Goal: Task Accomplishment & Management: Complete application form

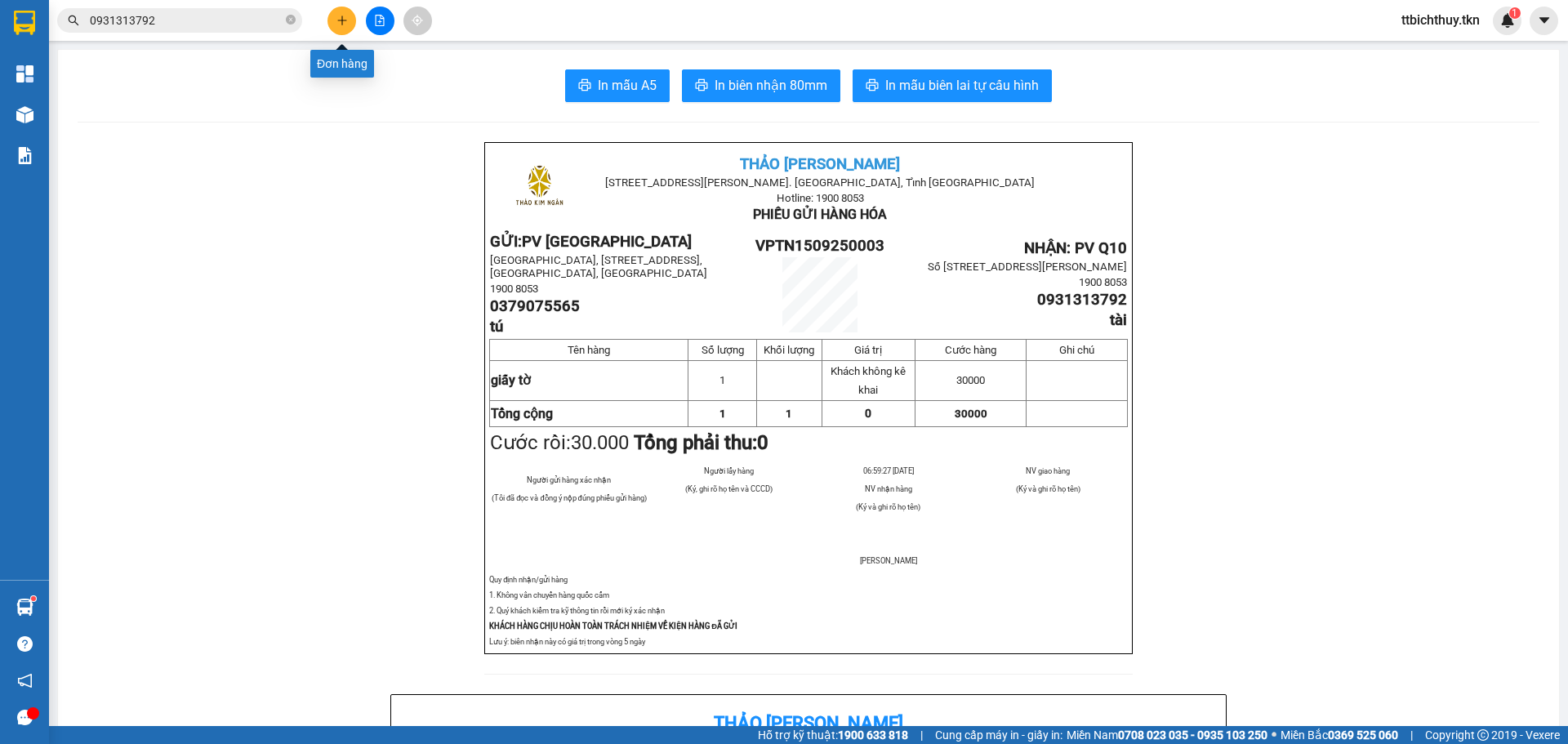
click at [335, 26] on button at bounding box center [342, 21] width 29 height 29
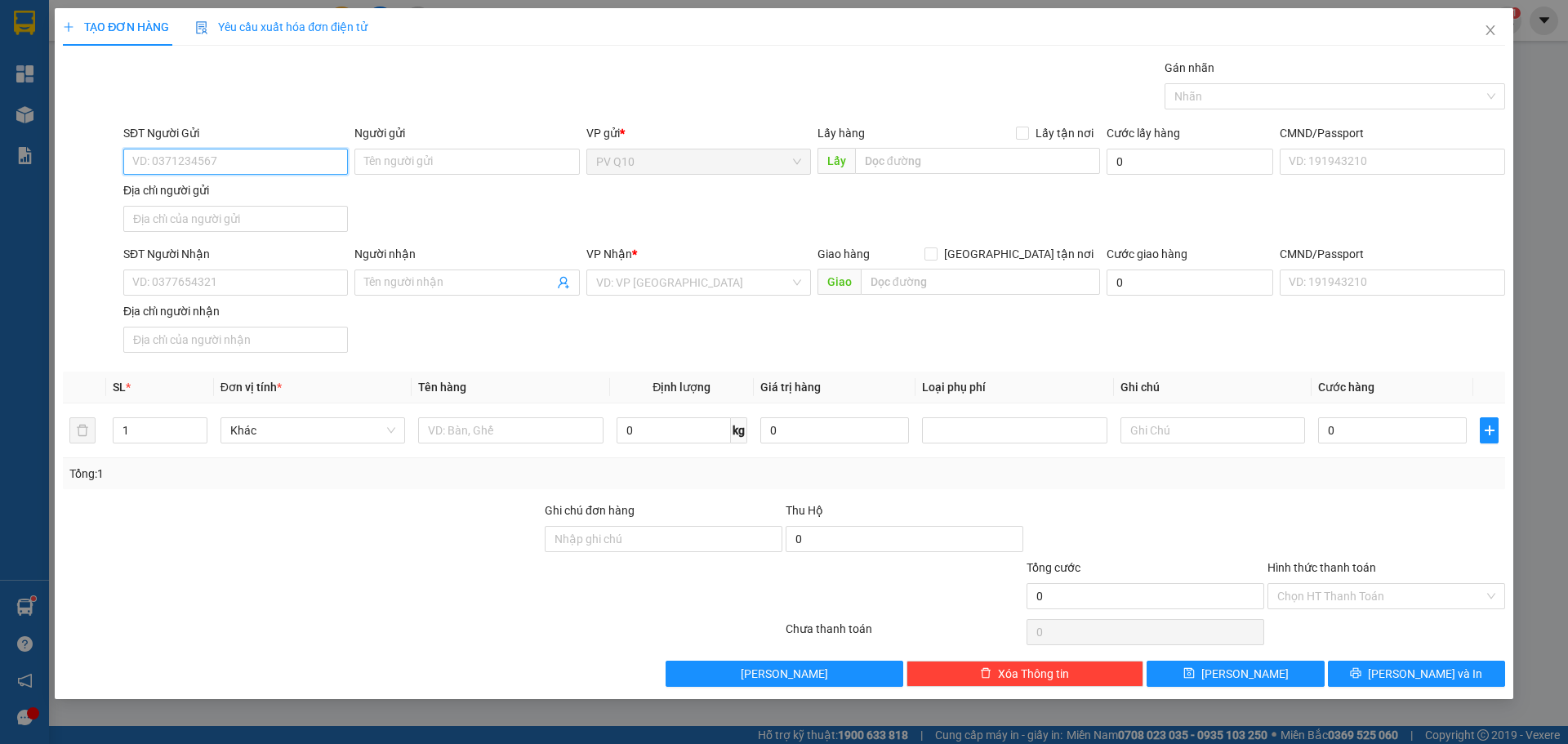
click at [286, 159] on input "SĐT Người Gửi" at bounding box center [235, 161] width 224 height 26
type input "0888191257"
click at [439, 157] on input "Người gửi" at bounding box center [466, 161] width 224 height 26
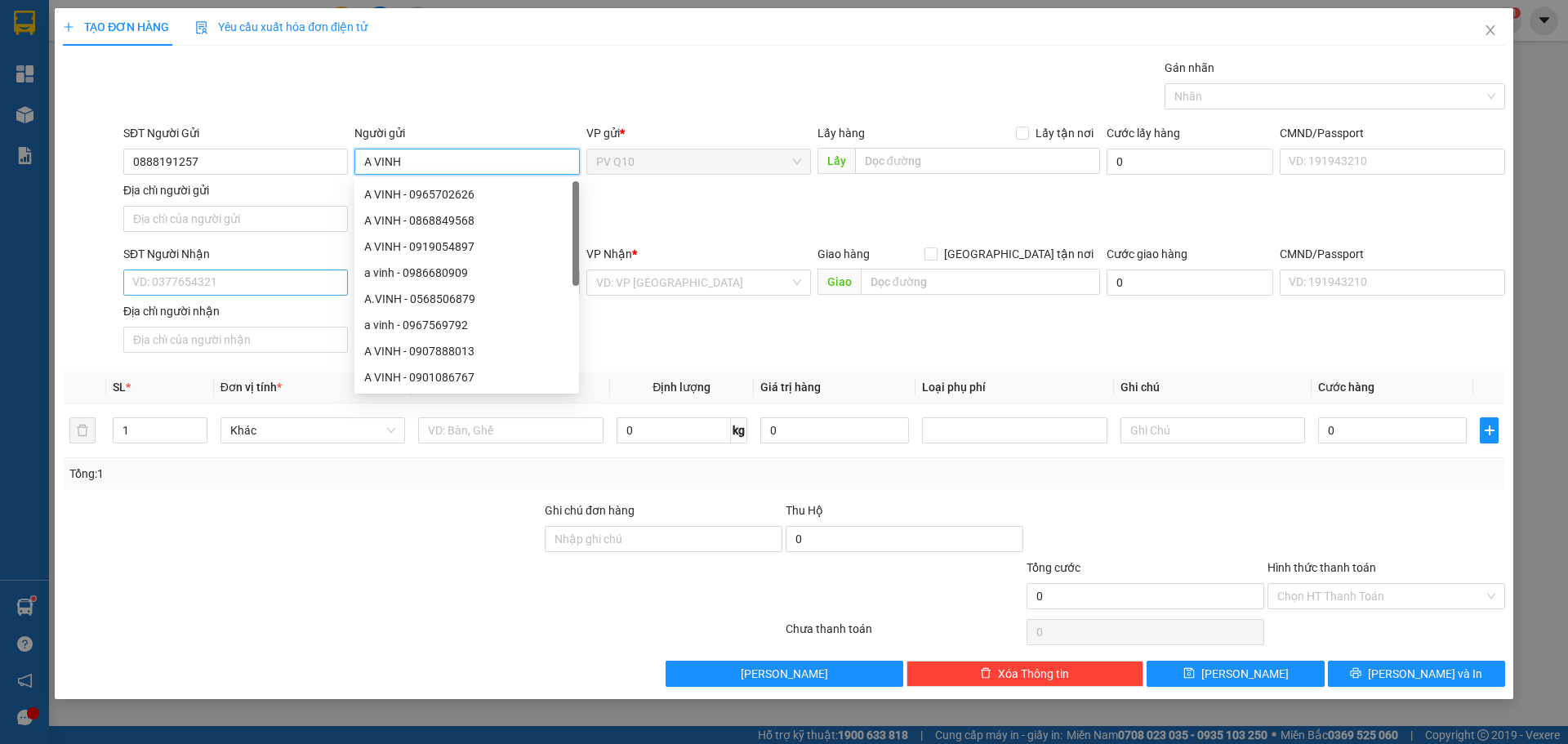
type input "A VINH"
click at [265, 276] on input "SĐT Người Nhận" at bounding box center [235, 282] width 224 height 26
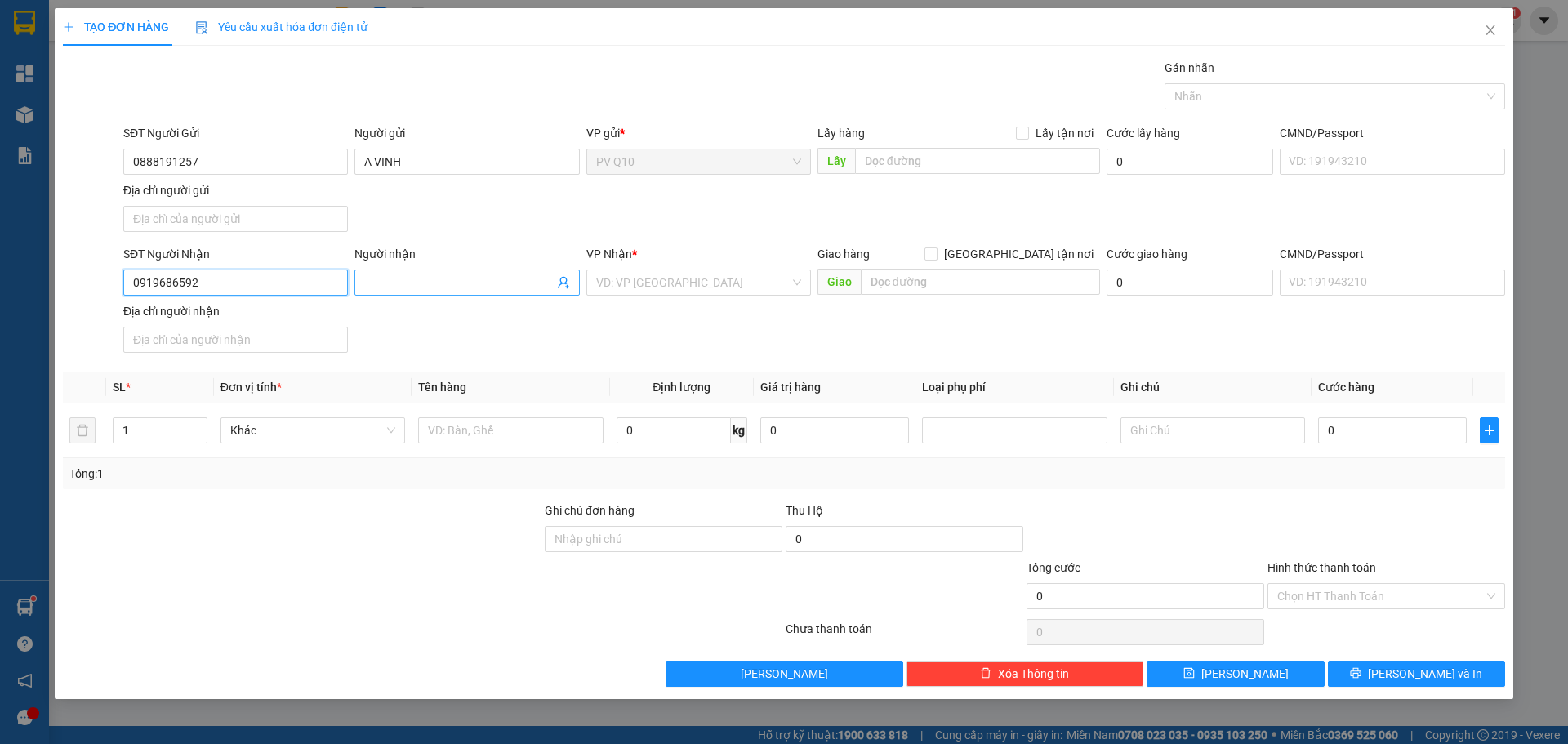
type input "0919686592"
click at [470, 285] on input "Người nhận" at bounding box center [458, 282] width 189 height 18
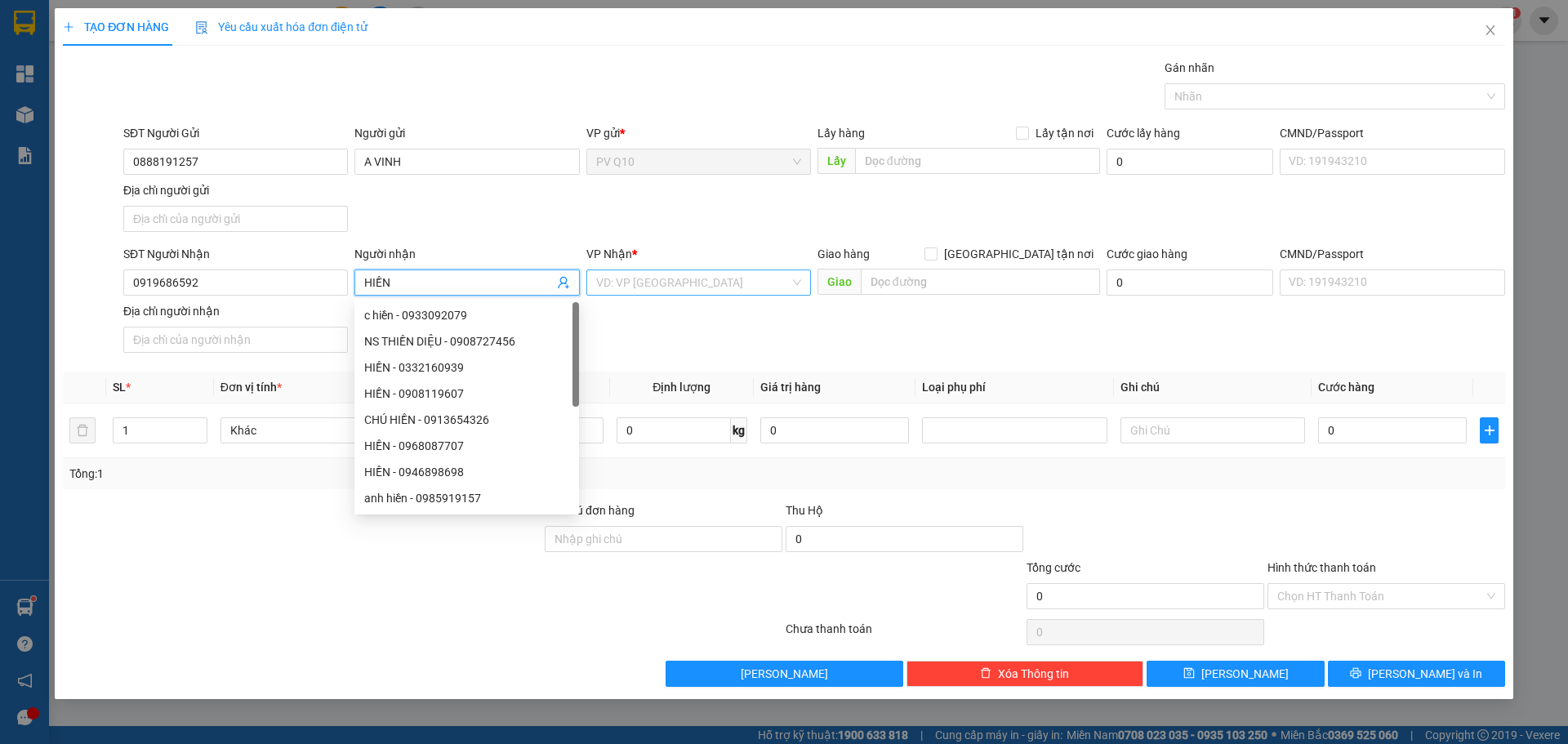
type input "HIỀN"
click at [625, 277] on input "search" at bounding box center [692, 283] width 194 height 25
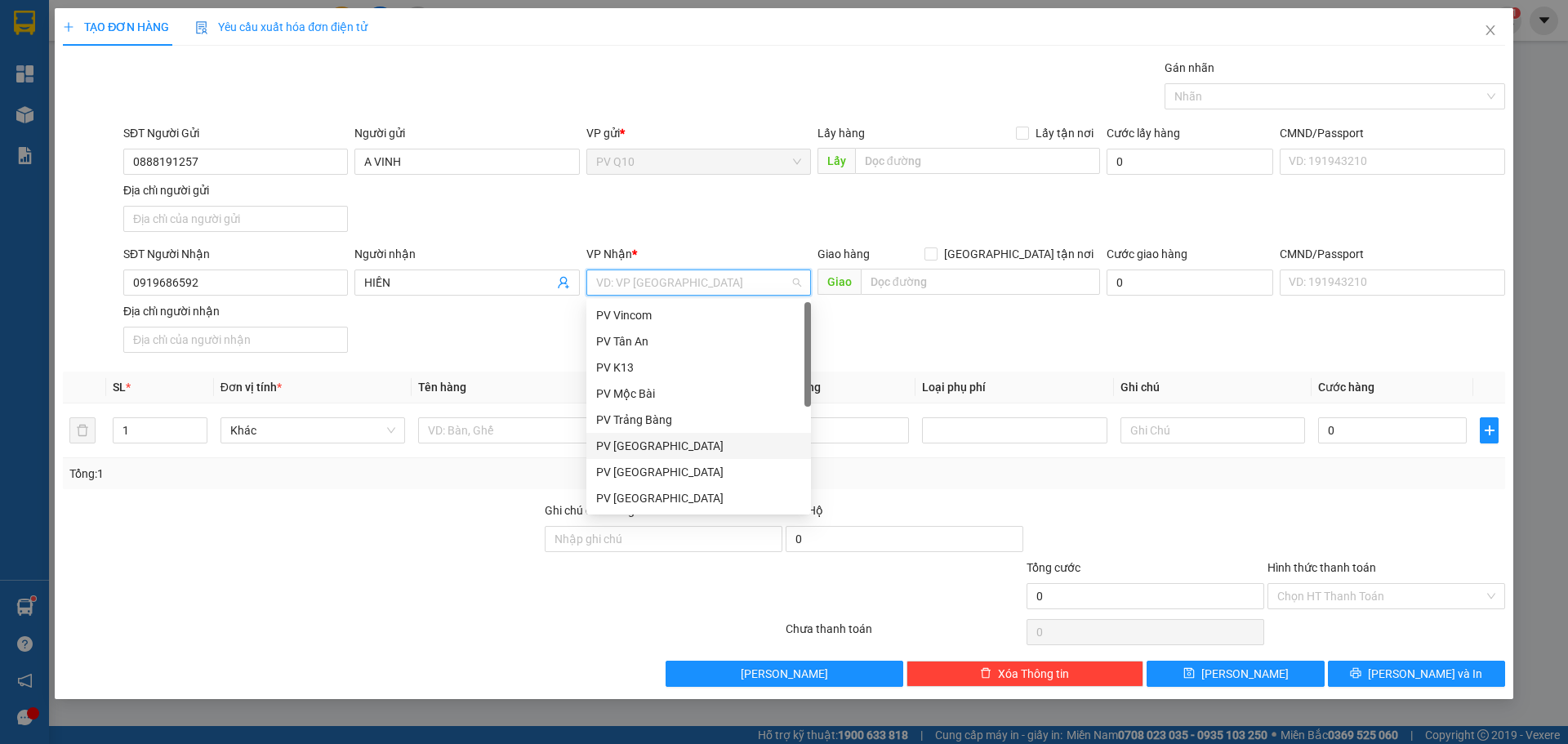
click at [630, 451] on div "PV [GEOGRAPHIC_DATA]" at bounding box center [698, 446] width 205 height 18
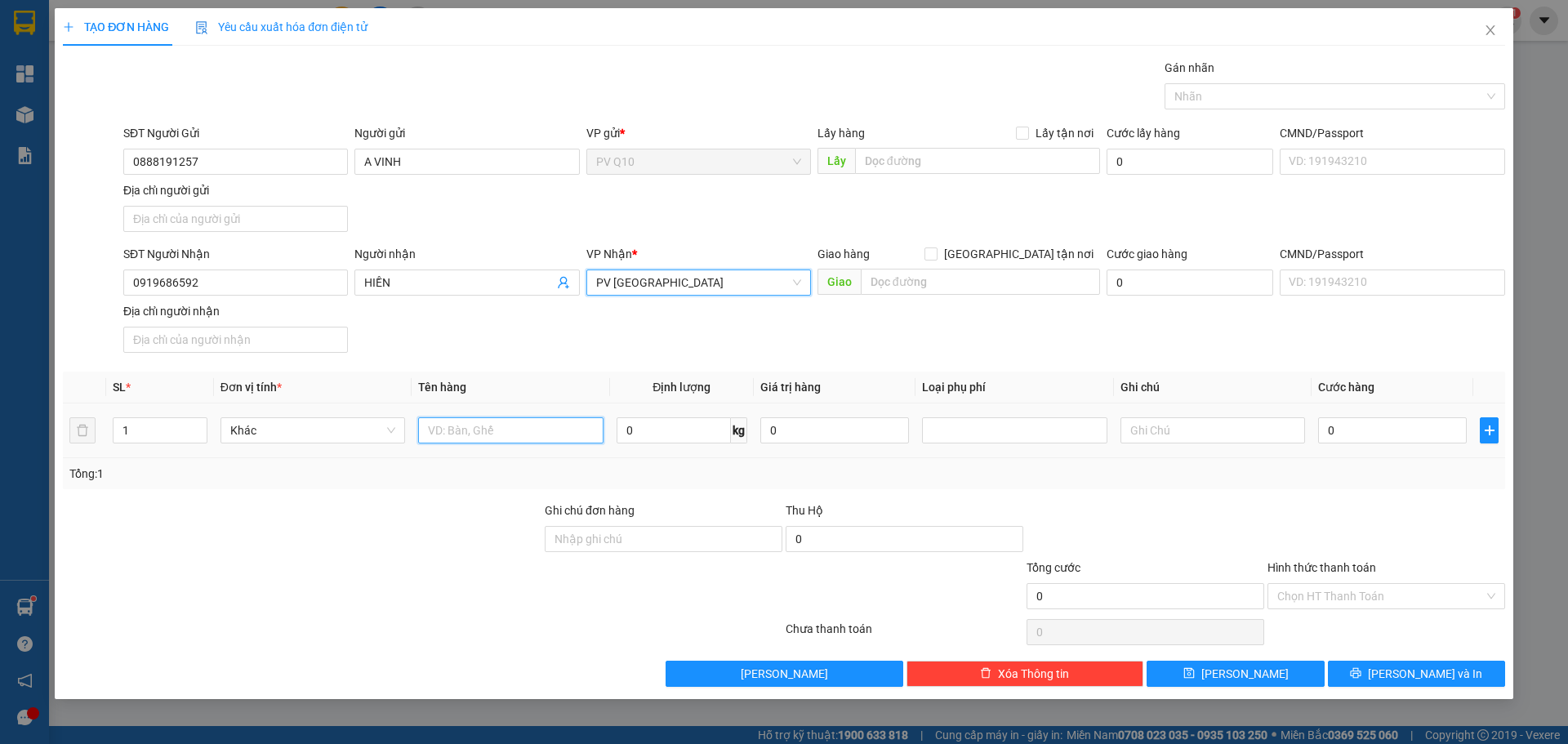
drag, startPoint x: 494, startPoint y: 421, endPoint x: 494, endPoint y: 432, distance: 11.0
click at [494, 424] on input "text" at bounding box center [510, 430] width 184 height 26
click at [1249, 98] on div at bounding box center [1326, 96] width 316 height 20
type input "THÙNG TP"
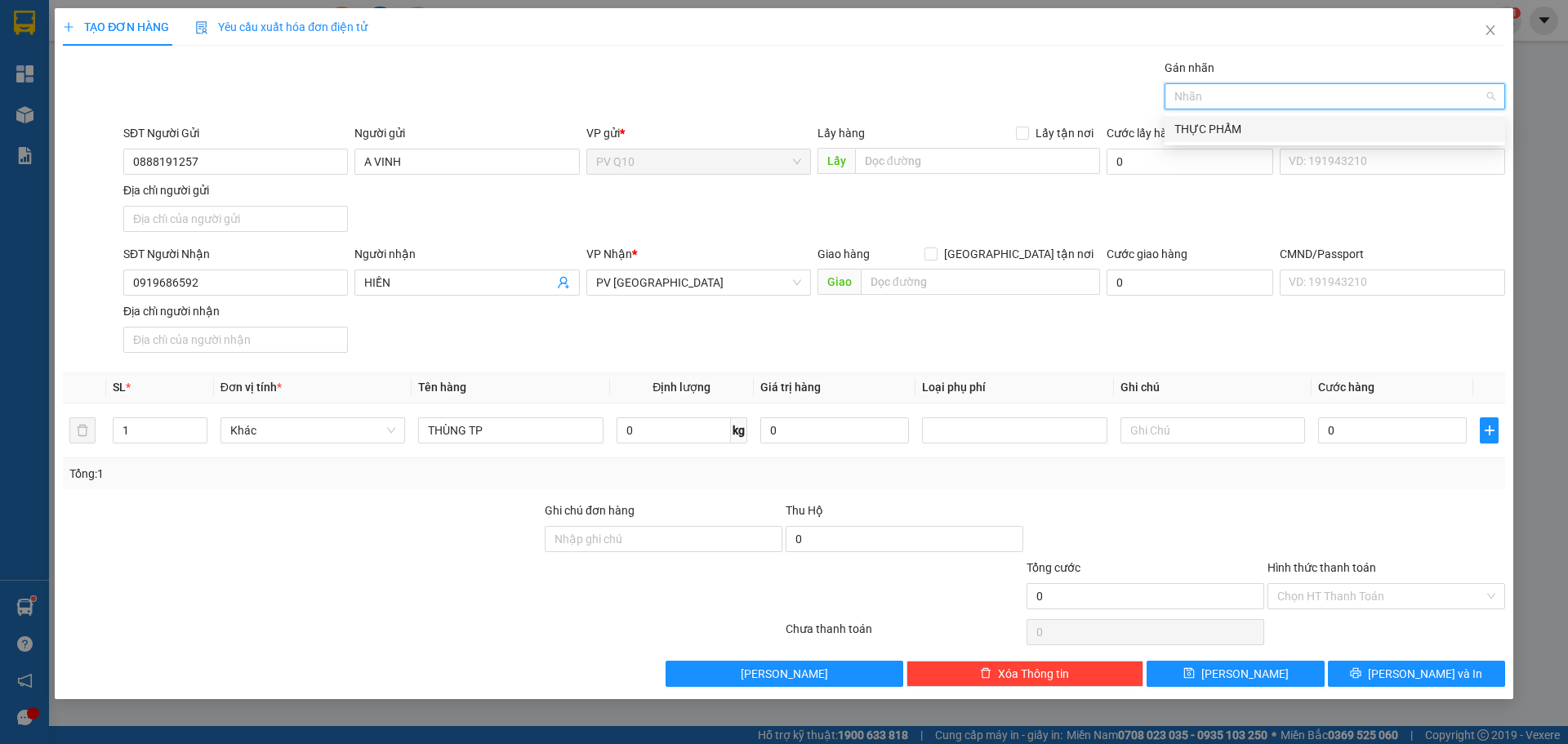
click at [1229, 124] on div "THỰC PHẨM" at bounding box center [1335, 129] width 321 height 18
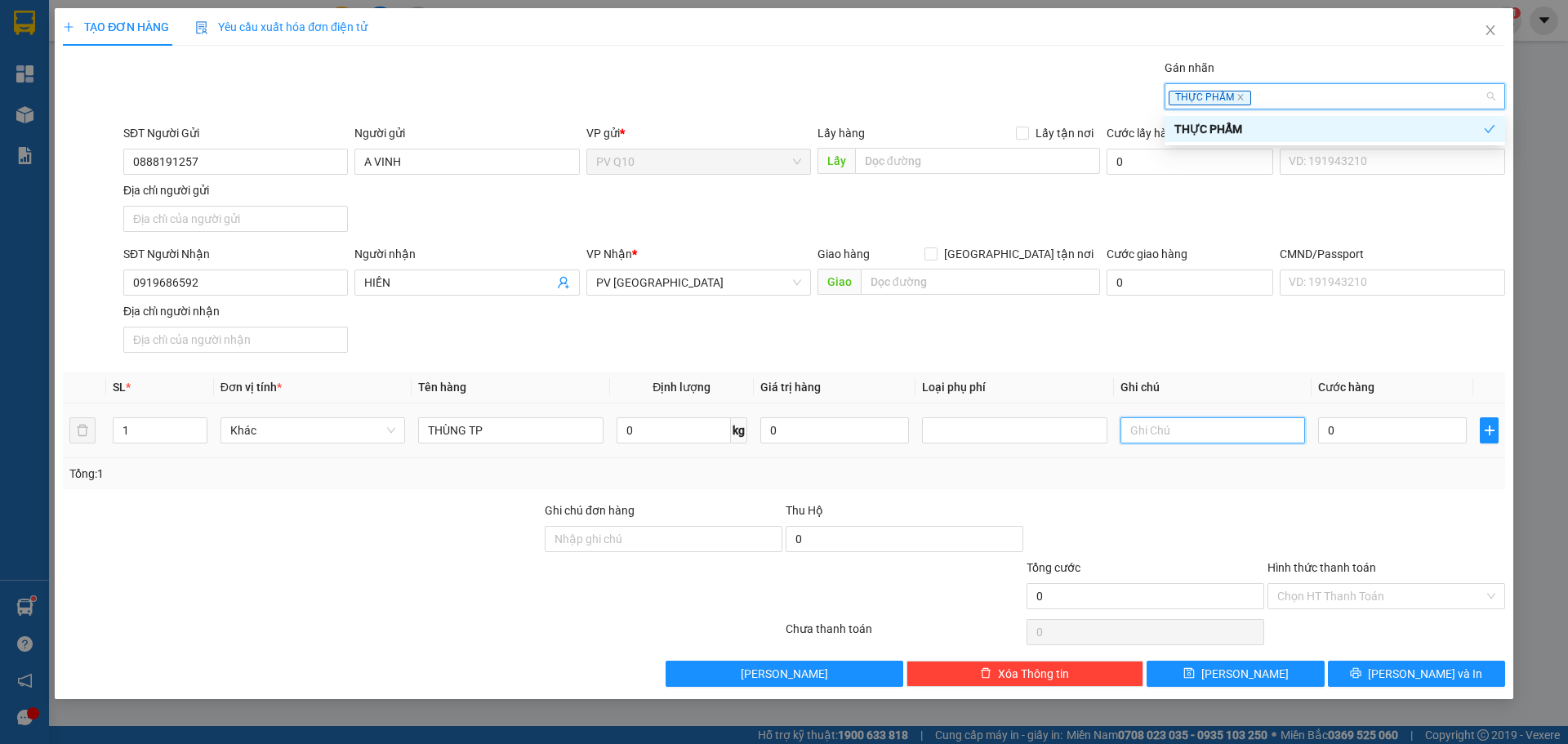
click at [1151, 434] on input "text" at bounding box center [1212, 430] width 184 height 26
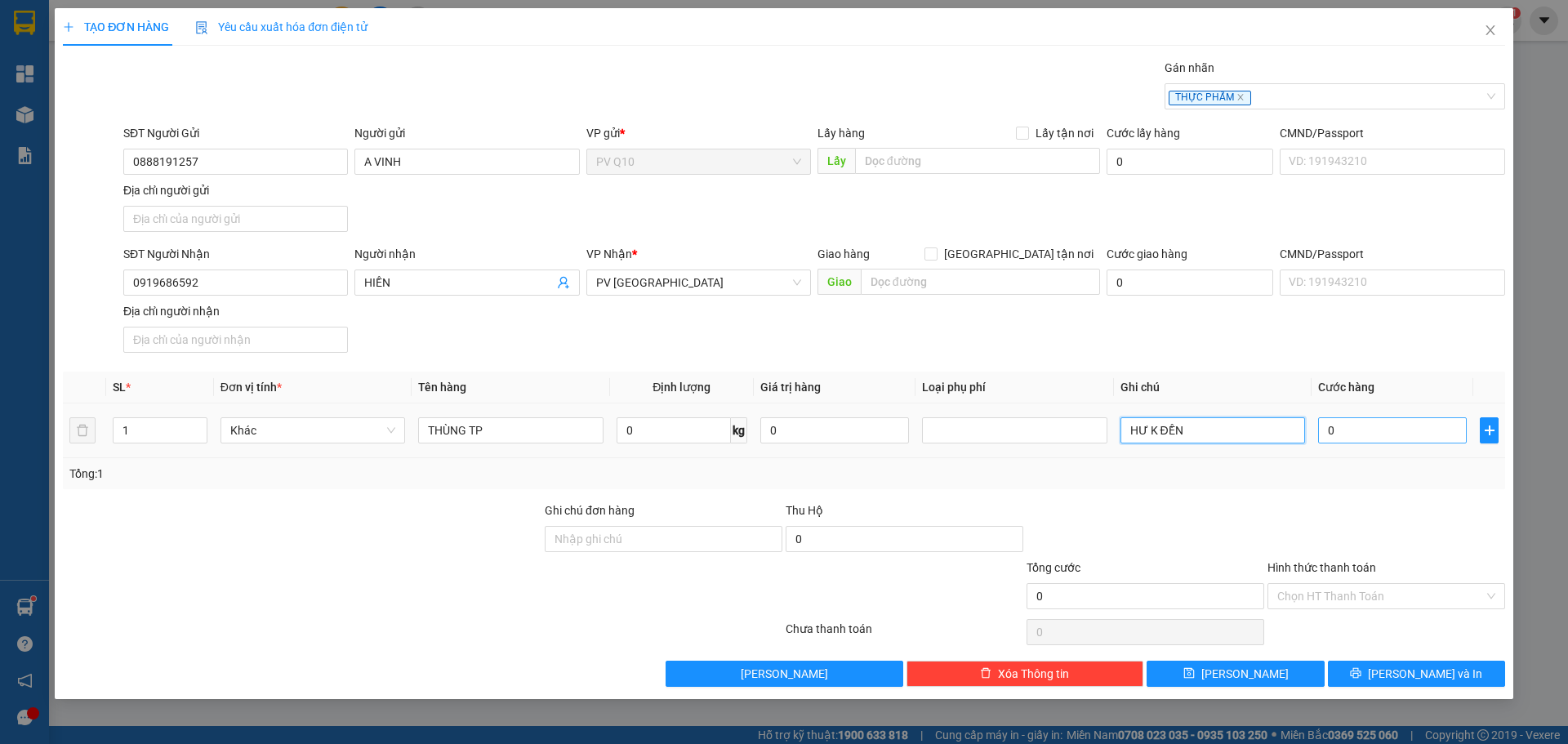
type input "HƯ K ĐỀN"
click at [1360, 441] on input "0" at bounding box center [1392, 430] width 149 height 26
type input "3"
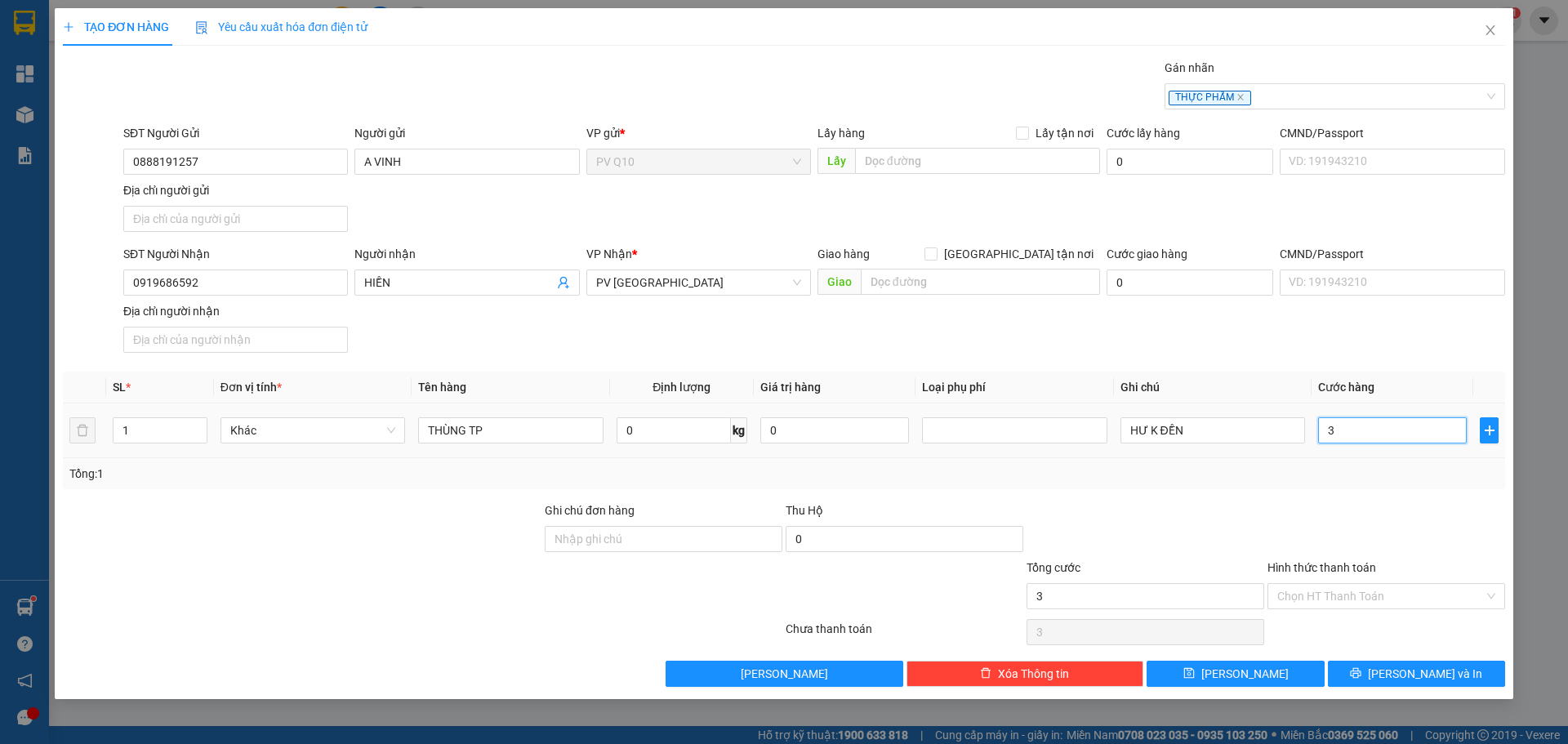
type input "30"
type input "30.000"
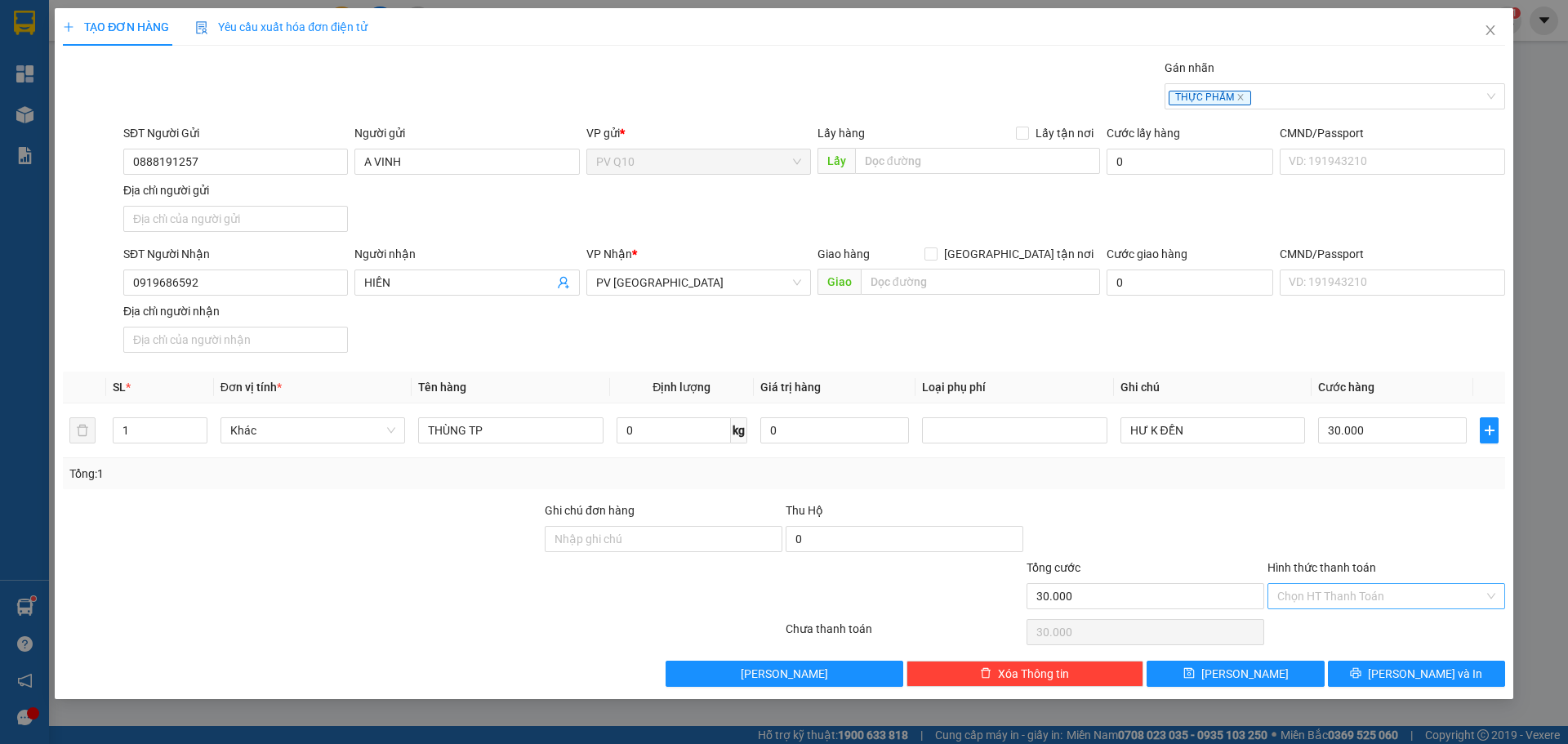
click at [1341, 594] on input "Hình thức thanh toán" at bounding box center [1380, 596] width 206 height 25
click at [1333, 636] on div "Tại văn phòng" at bounding box center [1386, 628] width 218 height 18
type input "0"
click at [1378, 678] on button "[PERSON_NAME] và In" at bounding box center [1416, 673] width 178 height 26
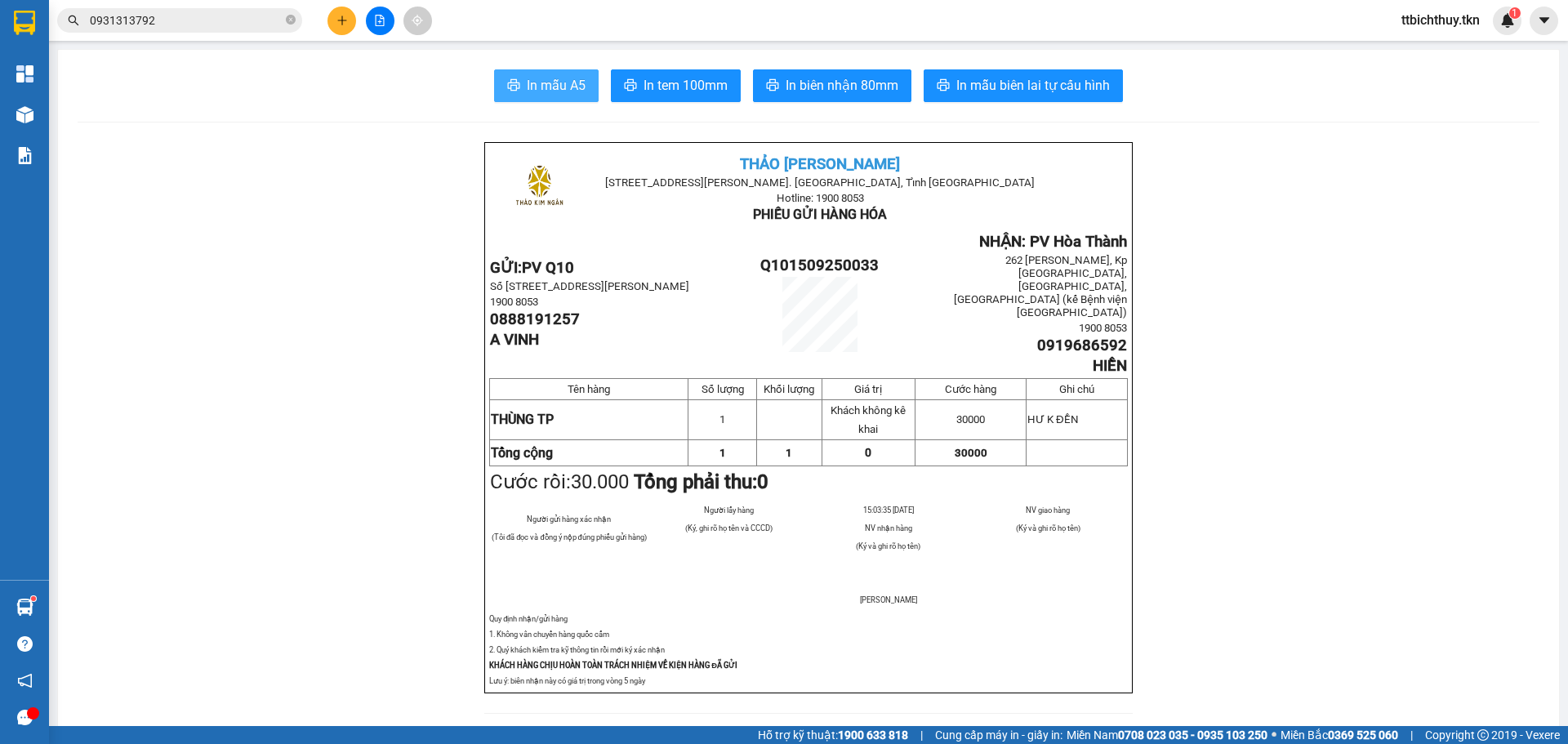
click at [553, 76] on span "In mẫu A5" at bounding box center [557, 85] width 59 height 20
